Goal: Find specific page/section: Find specific page/section

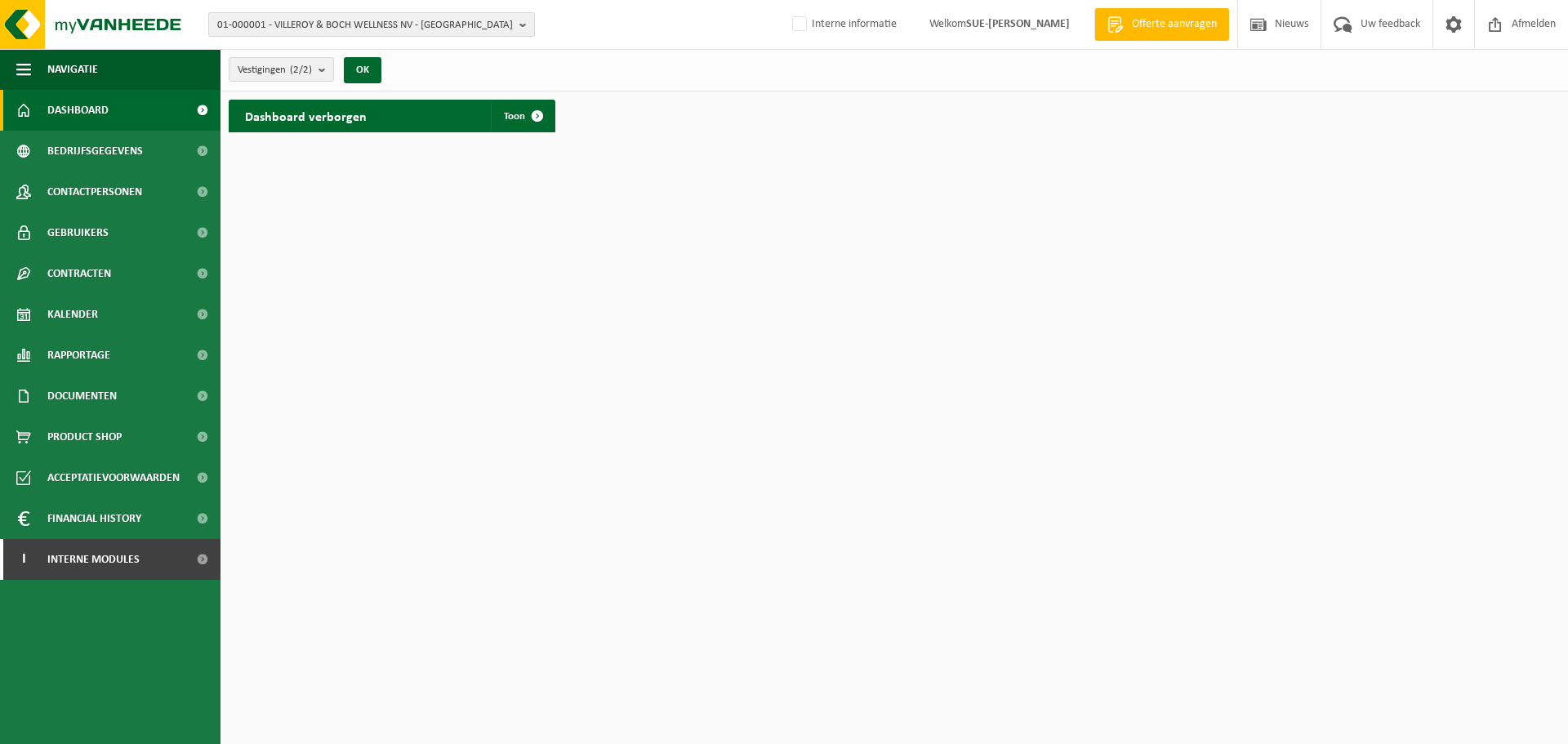
click at [1028, 295] on html "01-000001 - VILLEROY & BOCH WELLNESS NV - ROESELARE 01-000001 - VILLEROY & BOCH…" at bounding box center [784, 372] width 1568 height 744
click at [1167, 291] on html "01-000001 - VILLEROY & BOCH WELLNESS NV - ROESELARE 01-000001 - VILLEROY & BOCH…" at bounding box center [784, 372] width 1568 height 744
click at [1457, 18] on span at bounding box center [1453, 24] width 25 height 48
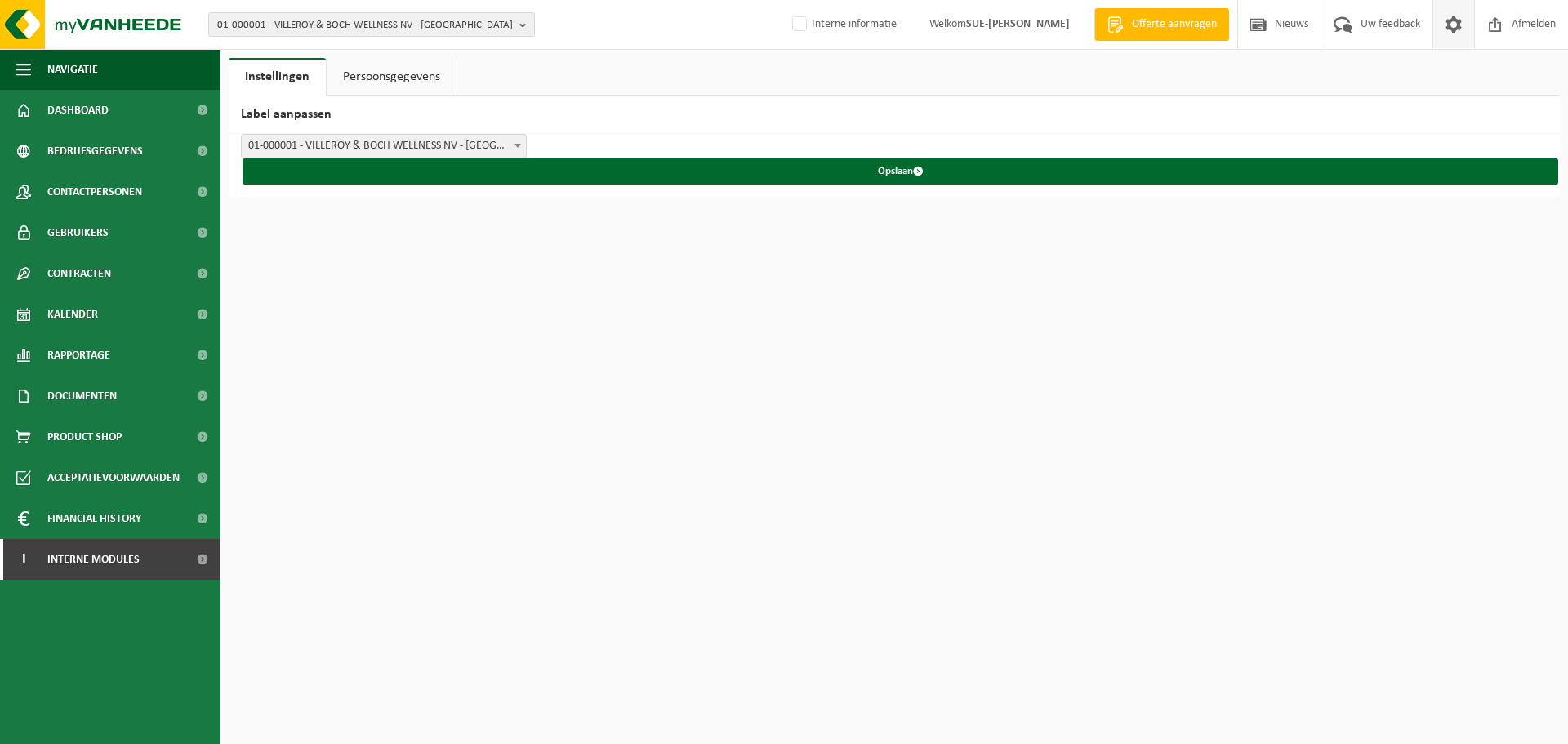
click at [767, 367] on html "01-000001 - VILLEROY & BOCH WELLNESS NV - ROESELARE 01-000001 - VILLEROY & BOCH…" at bounding box center [784, 372] width 1568 height 744
click at [395, 75] on link "Persoonsgegevens" at bounding box center [391, 77] width 130 height 37
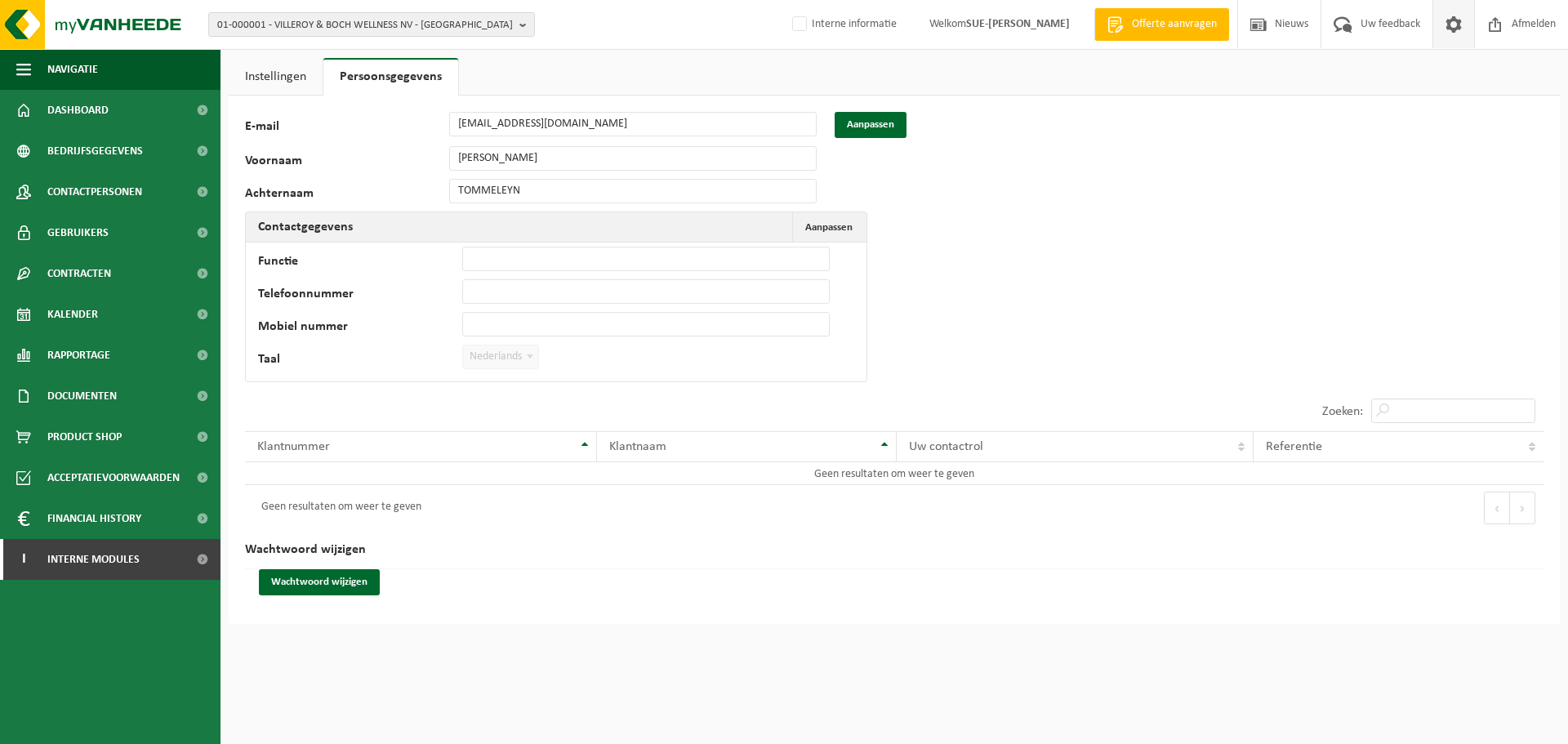
click at [317, 66] on link "Instellingen" at bounding box center [275, 77] width 94 height 37
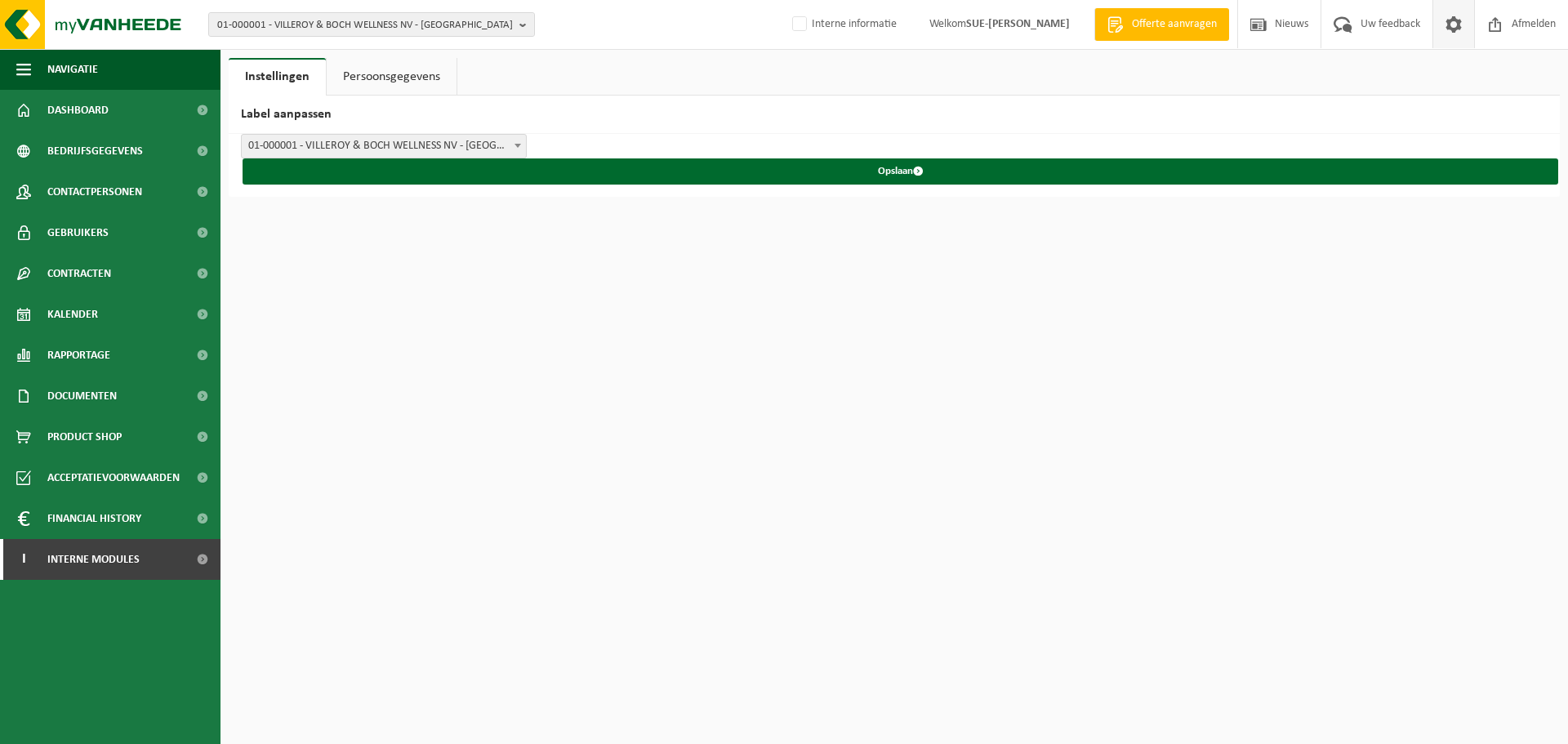
click at [1456, 19] on span at bounding box center [1453, 24] width 25 height 48
click at [1455, 19] on span at bounding box center [1453, 24] width 25 height 48
click at [1038, 24] on strong "[PERSON_NAME]" at bounding box center [1028, 24] width 82 height 12
click at [141, 29] on img at bounding box center [98, 25] width 196 height 49
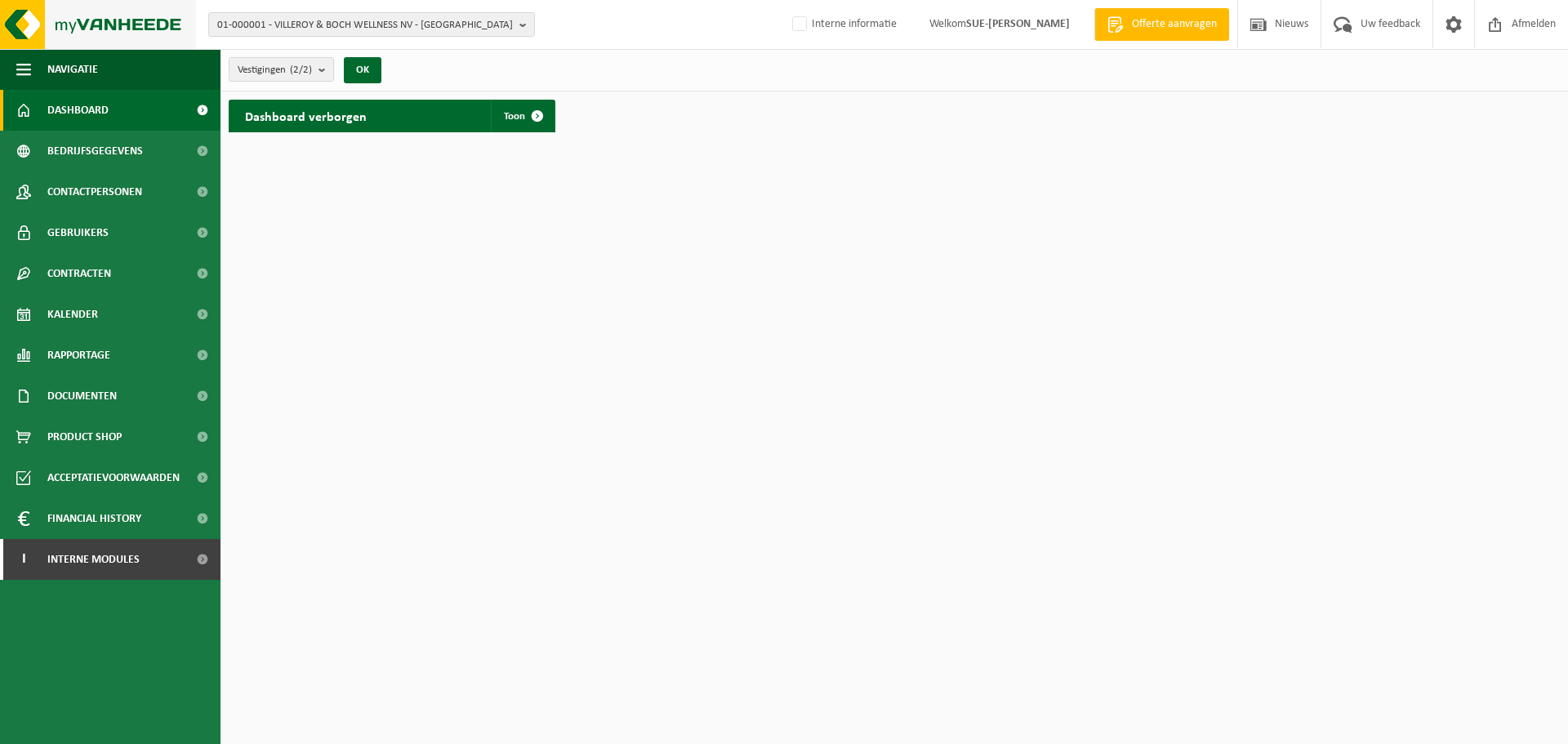
click at [31, 16] on img at bounding box center [98, 25] width 196 height 49
drag, startPoint x: 1090, startPoint y: 160, endPoint x: 1113, endPoint y: 37, distance: 125.1
click at [1090, 160] on html "01-000001 - VILLEROY & BOCH WELLNESS NV - ROESELARE 01-000001 - VILLEROY & BOCH…" at bounding box center [784, 372] width 1568 height 744
